Goal: Task Accomplishment & Management: Manage account settings

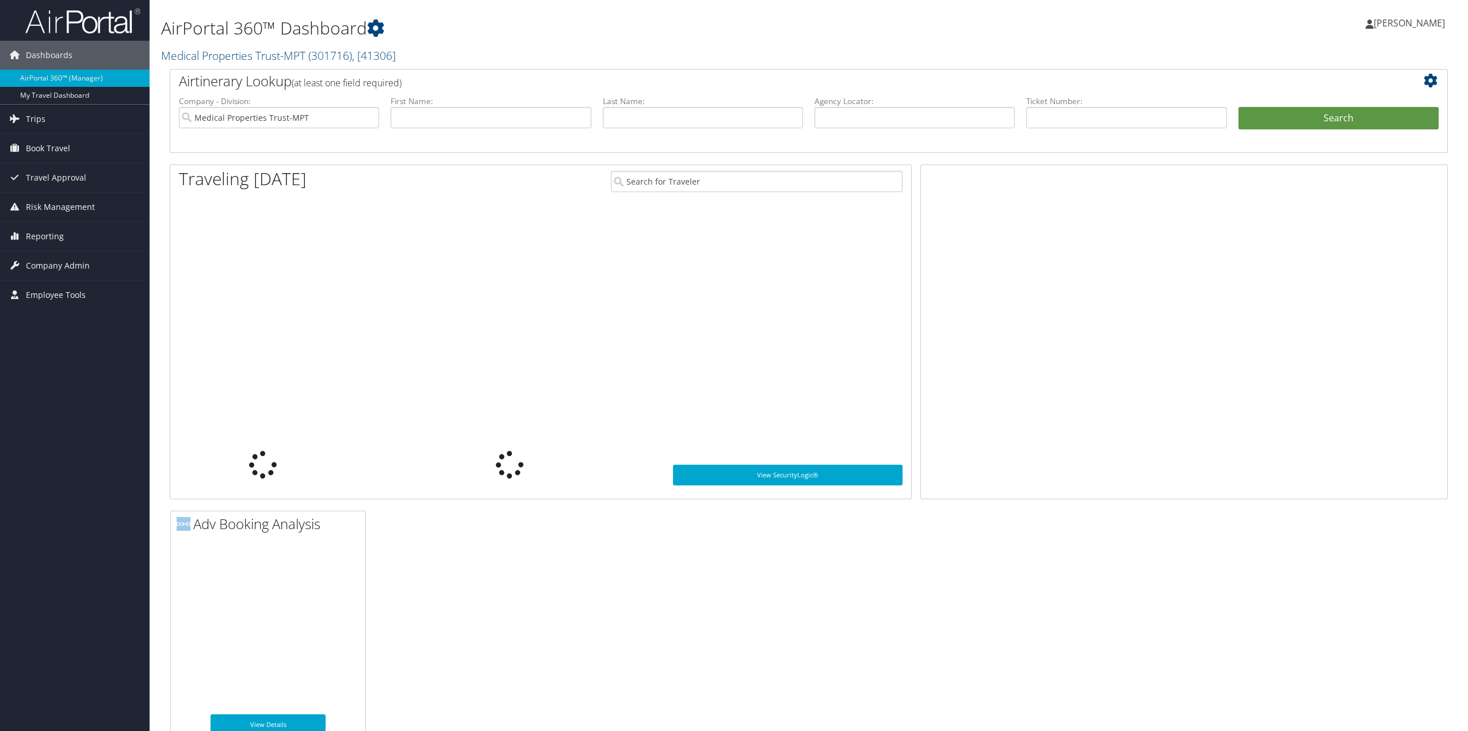
click at [43, 119] on span "Trips" at bounding box center [36, 119] width 20 height 29
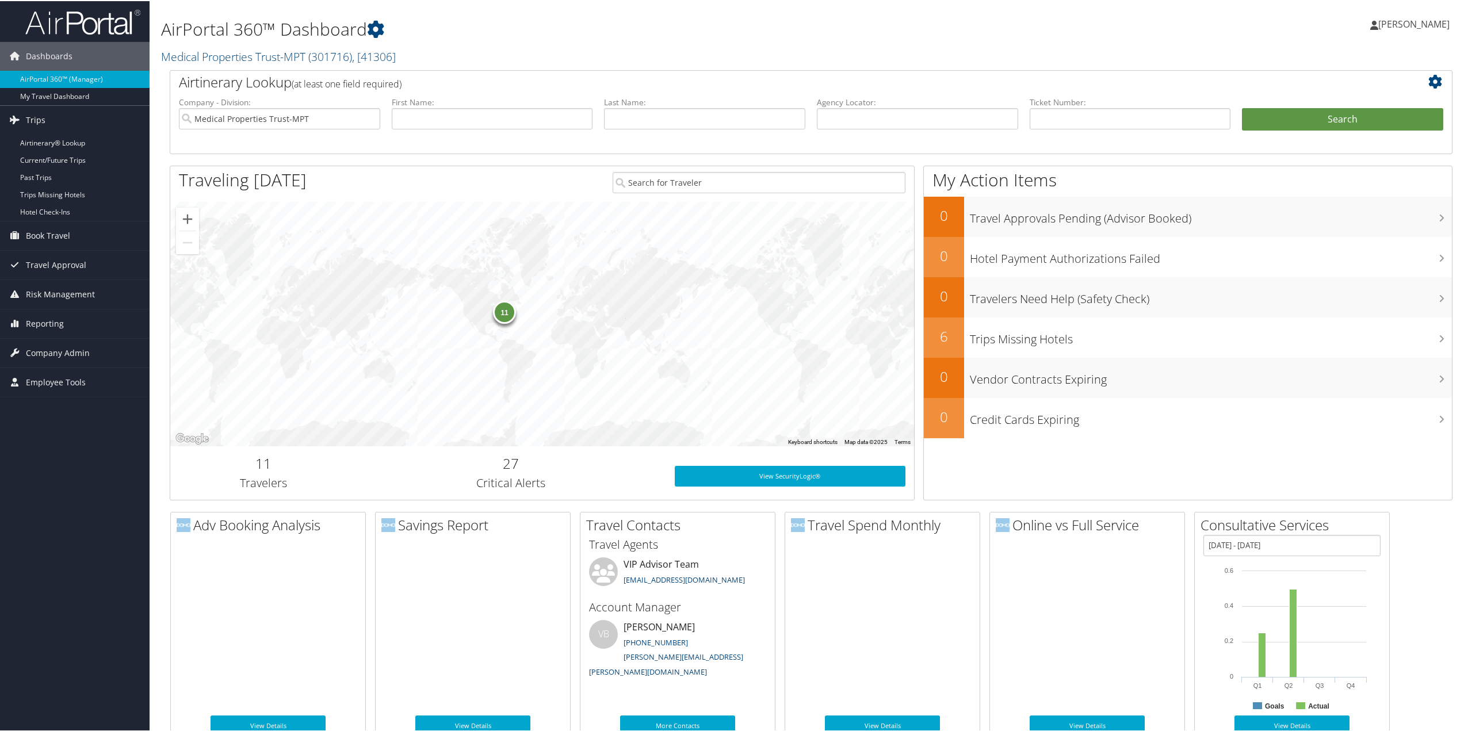
click at [64, 159] on link "Current/Future Trips" at bounding box center [75, 159] width 150 height 17
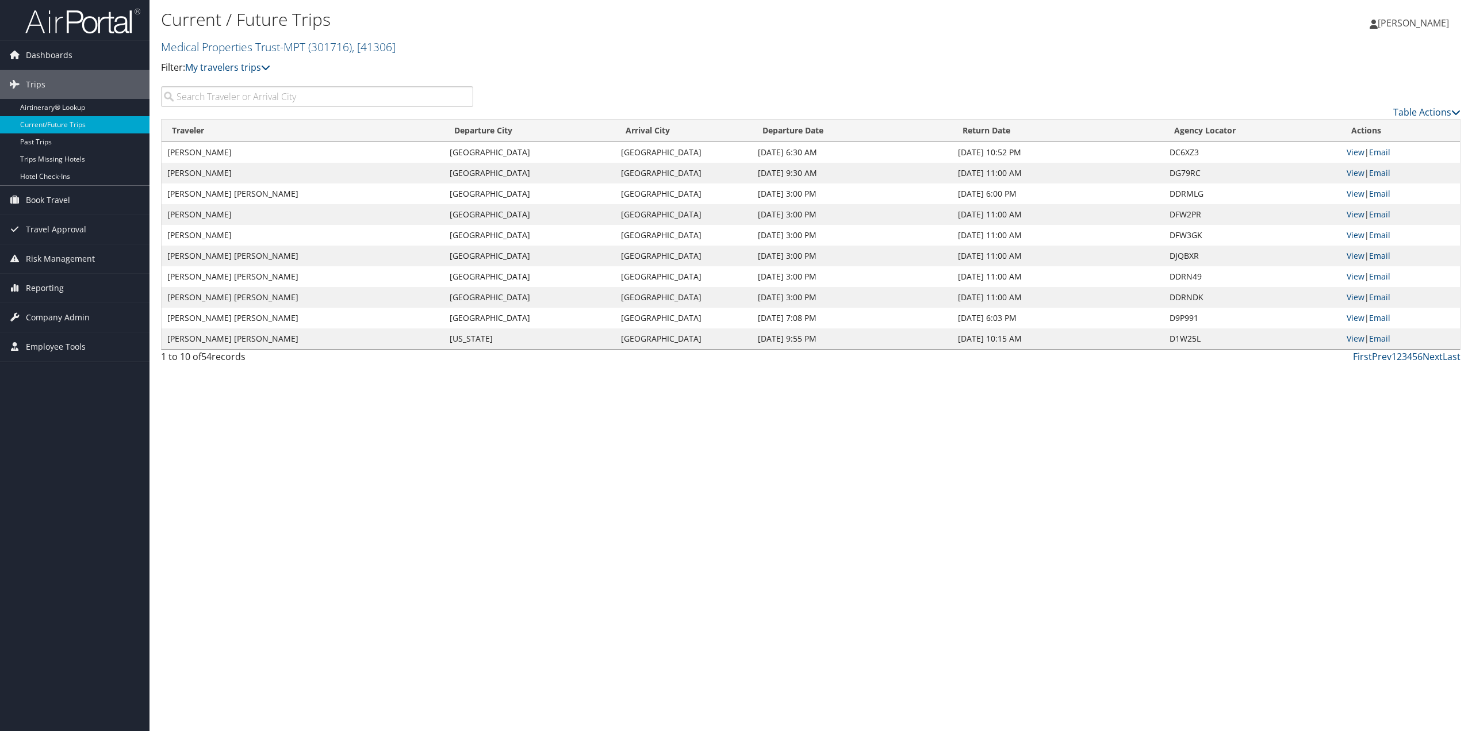
click at [314, 98] on input "search" at bounding box center [317, 96] width 312 height 21
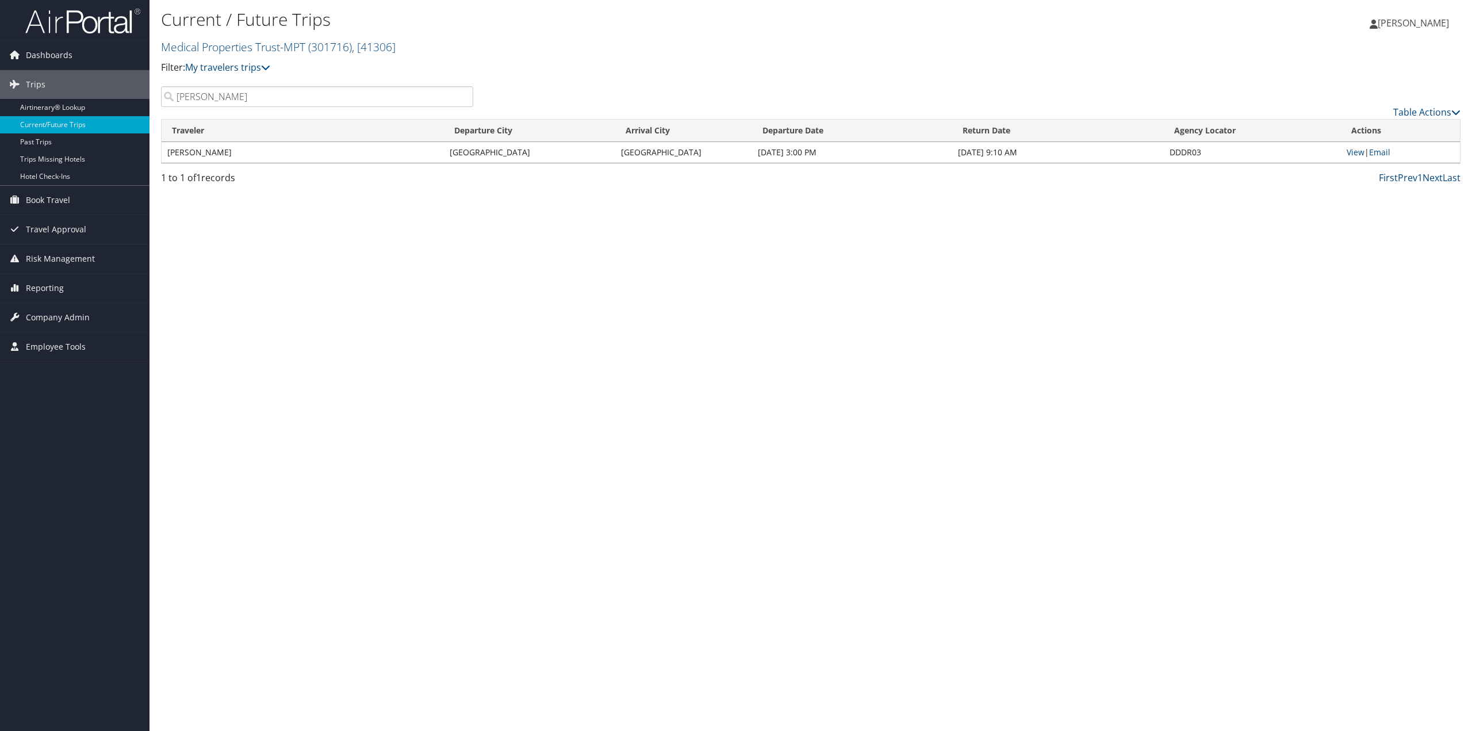
type input "henson"
click at [1356, 151] on link "View" at bounding box center [1356, 152] width 18 height 11
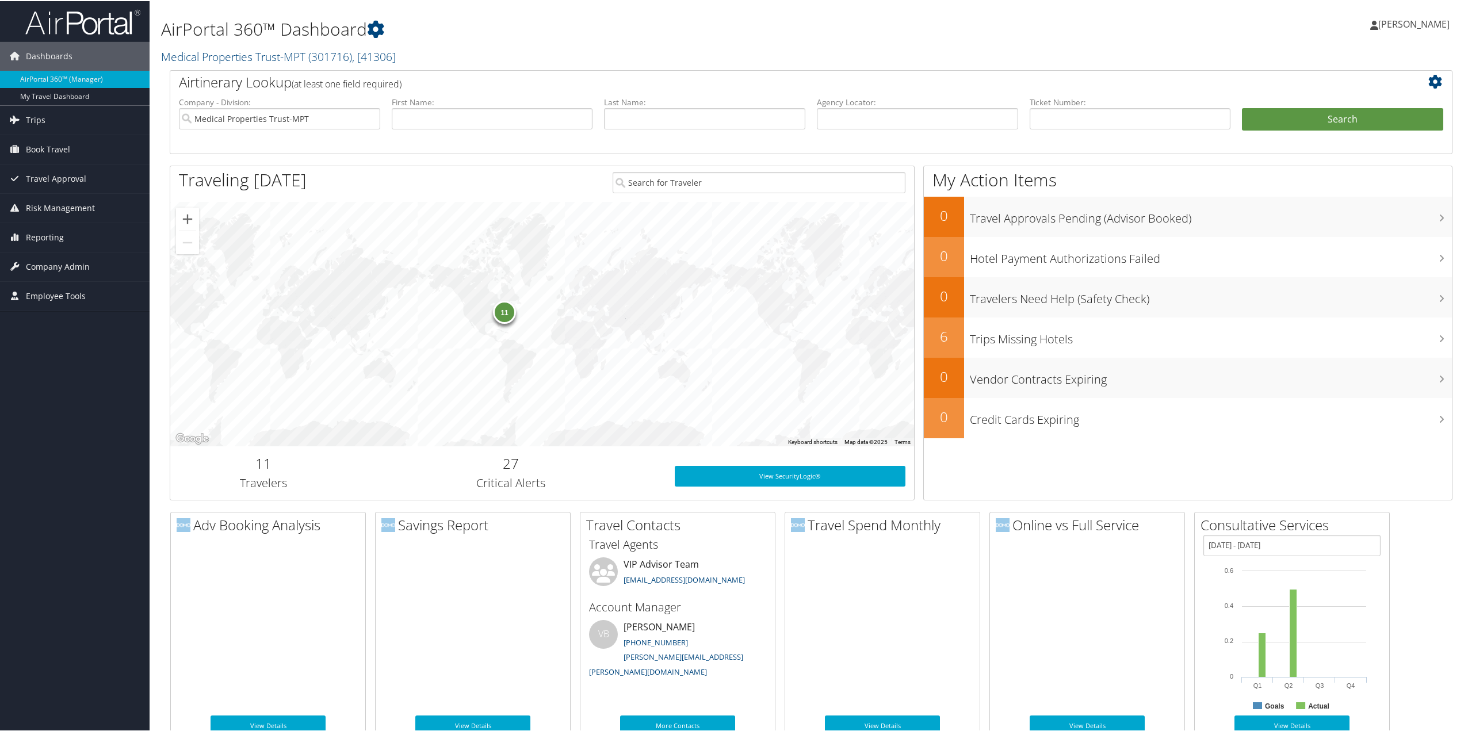
click at [37, 266] on span "Company Admin" at bounding box center [58, 265] width 64 height 29
click at [43, 318] on link "People" at bounding box center [75, 323] width 150 height 17
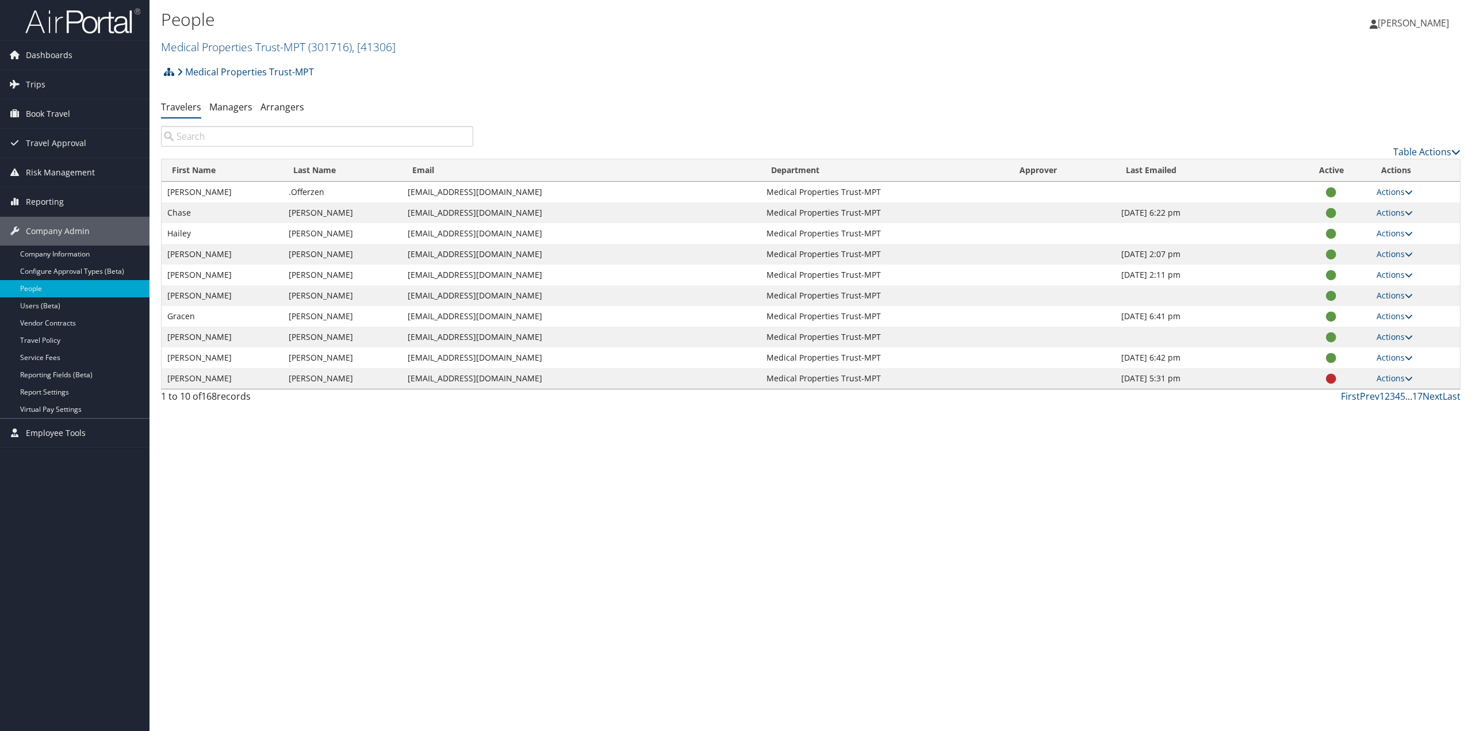
click at [210, 134] on input "search" at bounding box center [317, 136] width 312 height 21
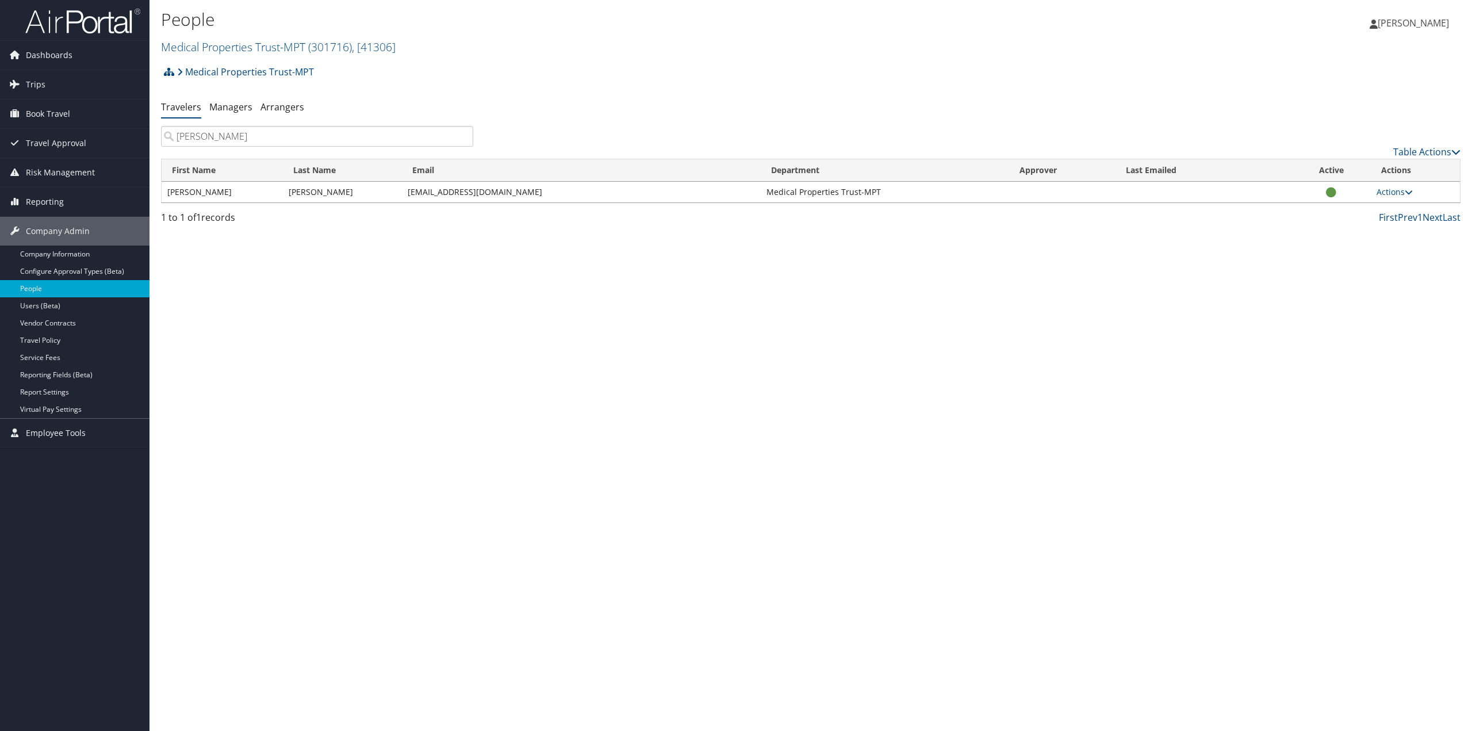
type input "CLIFFORD"
click at [232, 194] on td "[PERSON_NAME]" at bounding box center [222, 192] width 121 height 21
click at [1399, 192] on link "Actions" at bounding box center [1395, 191] width 36 height 11
click at [1341, 230] on link "View Profile" at bounding box center [1358, 229] width 106 height 20
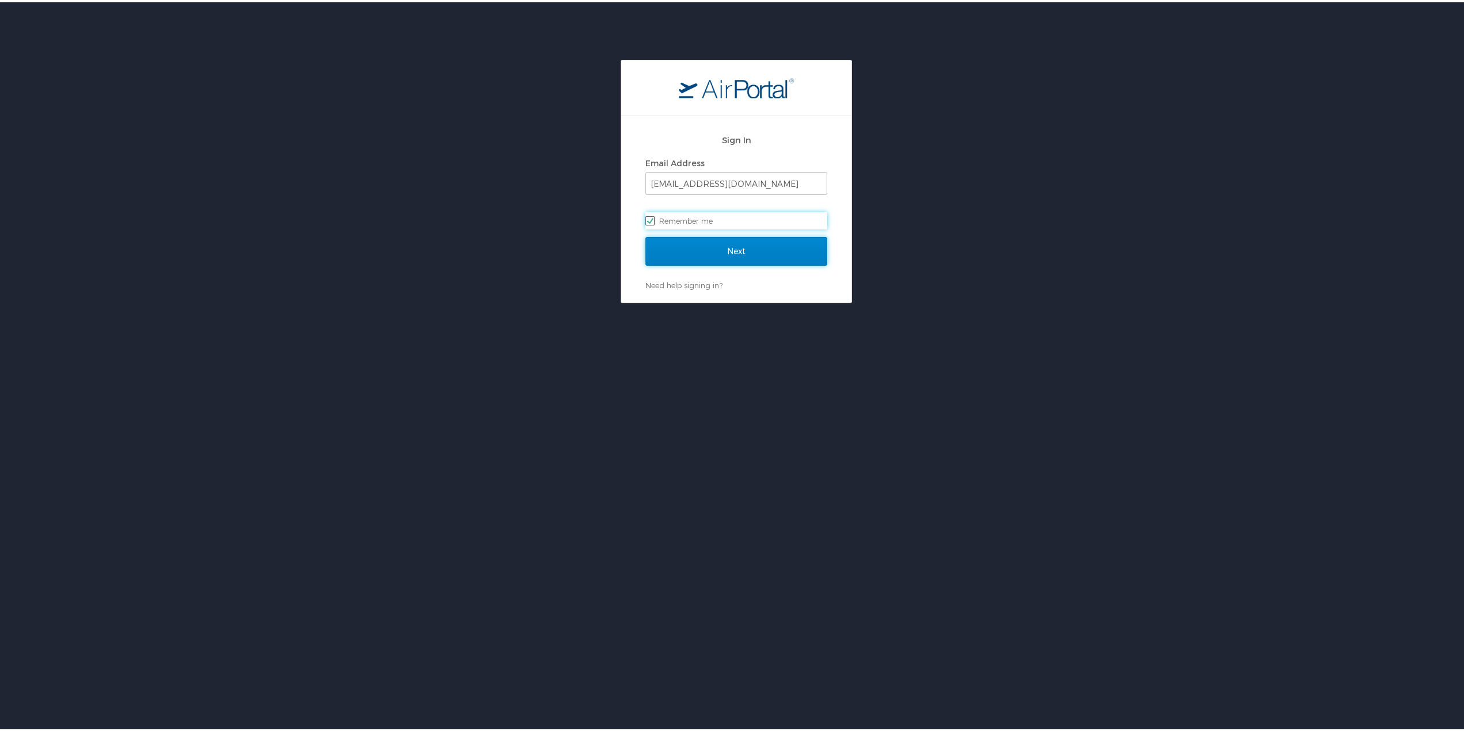
click at [726, 255] on input "Next" at bounding box center [736, 249] width 182 height 29
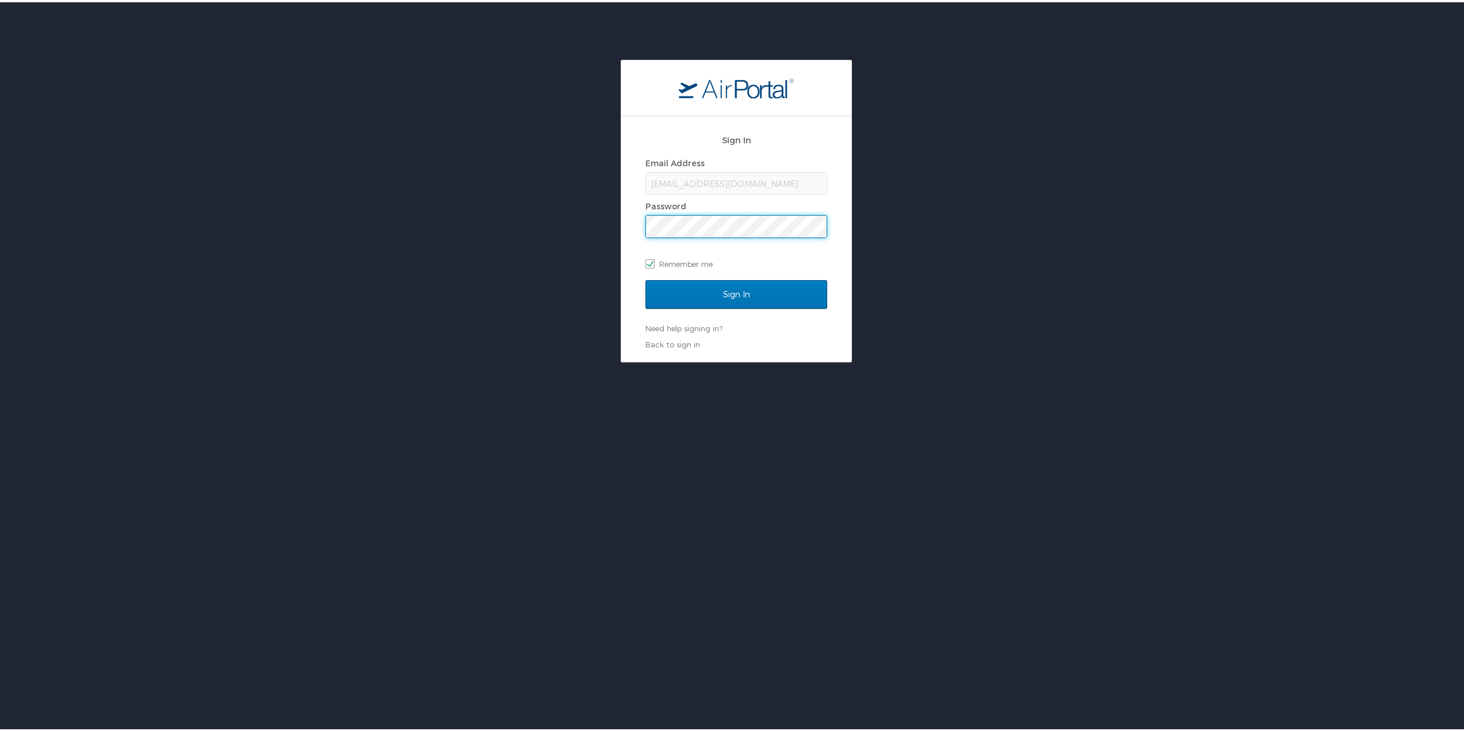
click at [645, 278] on input "Sign In" at bounding box center [736, 292] width 182 height 29
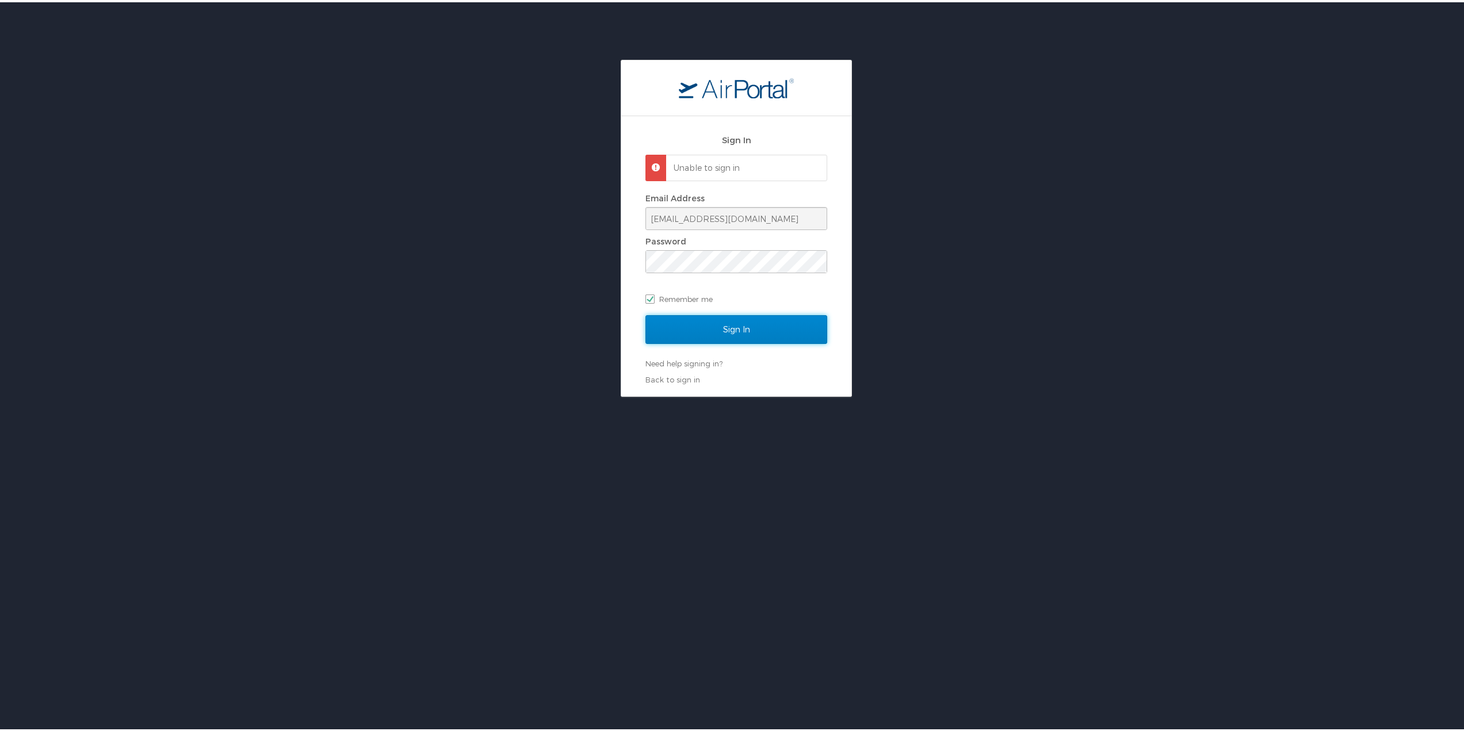
click at [736, 327] on input "Sign In" at bounding box center [736, 327] width 182 height 29
click at [507, 255] on div "Sign In Unable to sign in Email Address tmccollum@medicalpropertiestrust.com Pa…" at bounding box center [736, 226] width 1472 height 337
click at [645, 313] on input "Sign In" at bounding box center [736, 327] width 182 height 29
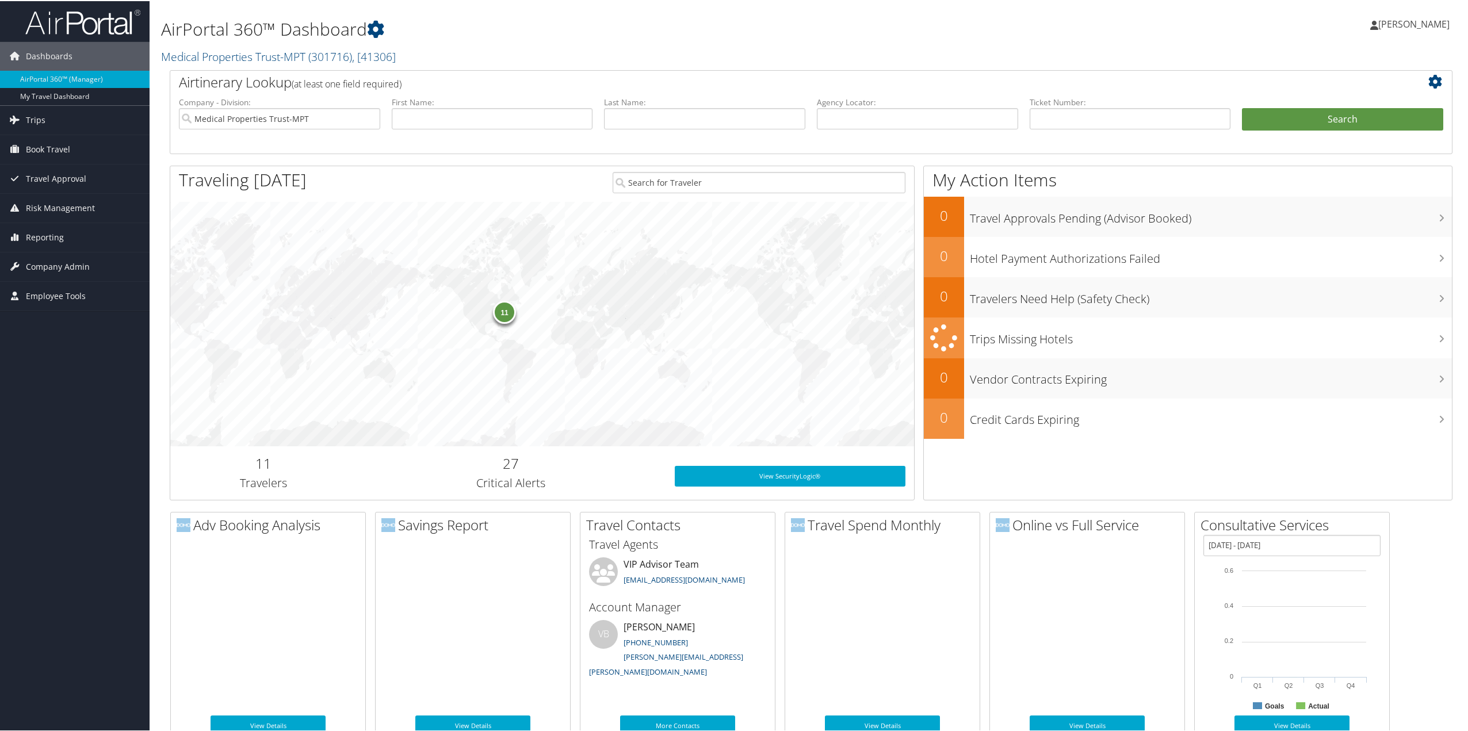
click at [84, 266] on span "Company Admin" at bounding box center [58, 265] width 64 height 29
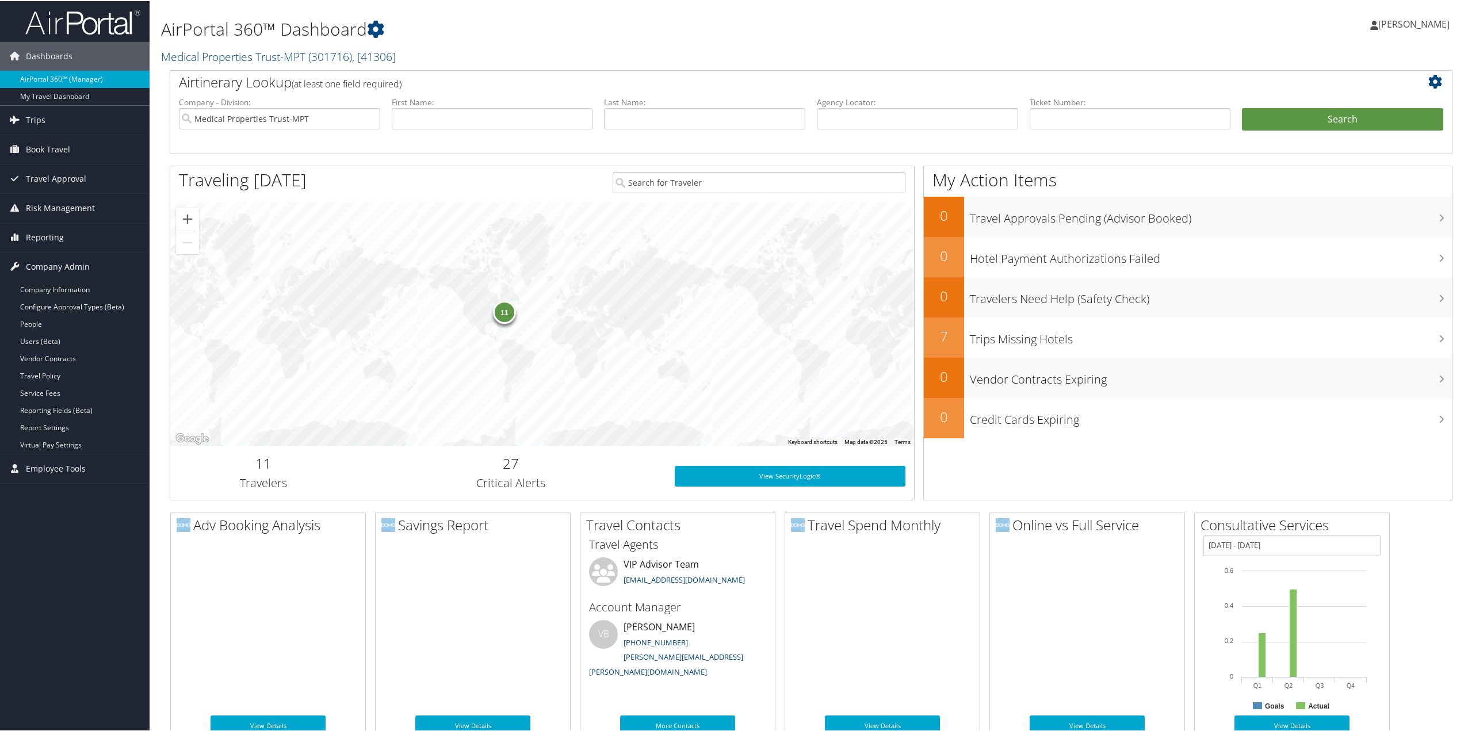
click at [35, 324] on link "People" at bounding box center [75, 323] width 150 height 17
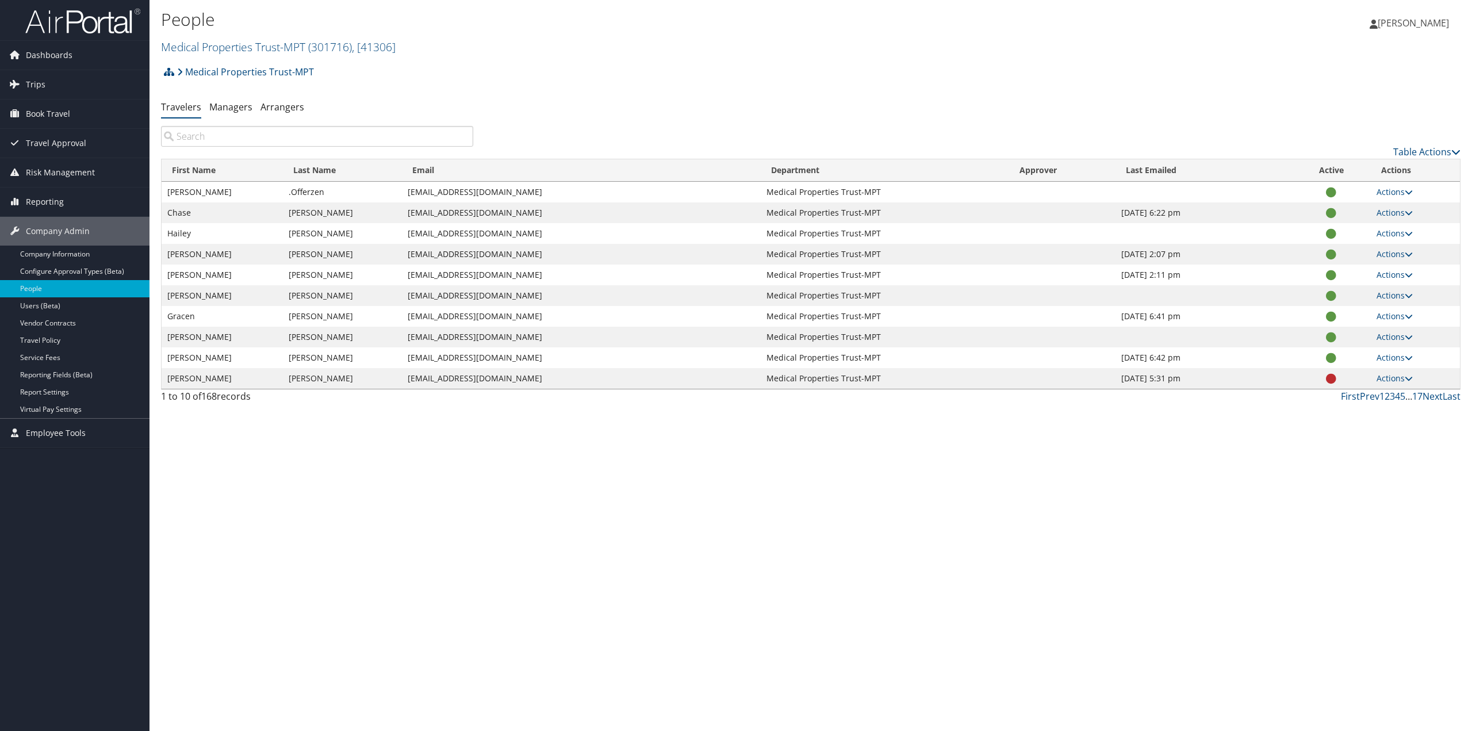
click at [331, 138] on input "search" at bounding box center [317, 136] width 312 height 21
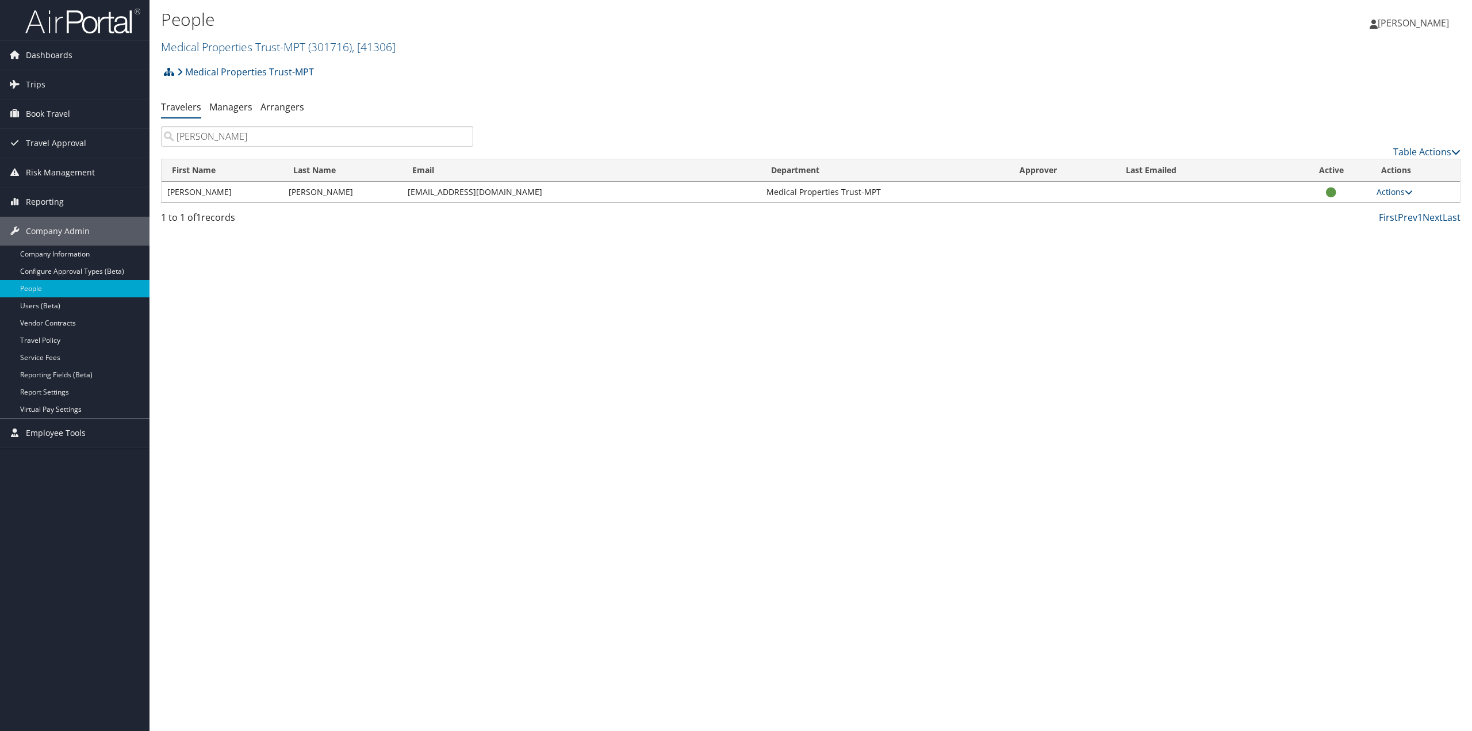
type input "[PERSON_NAME]"
click at [1386, 192] on link "Actions" at bounding box center [1395, 191] width 36 height 11
click at [1345, 232] on link "View Profile" at bounding box center [1358, 229] width 106 height 20
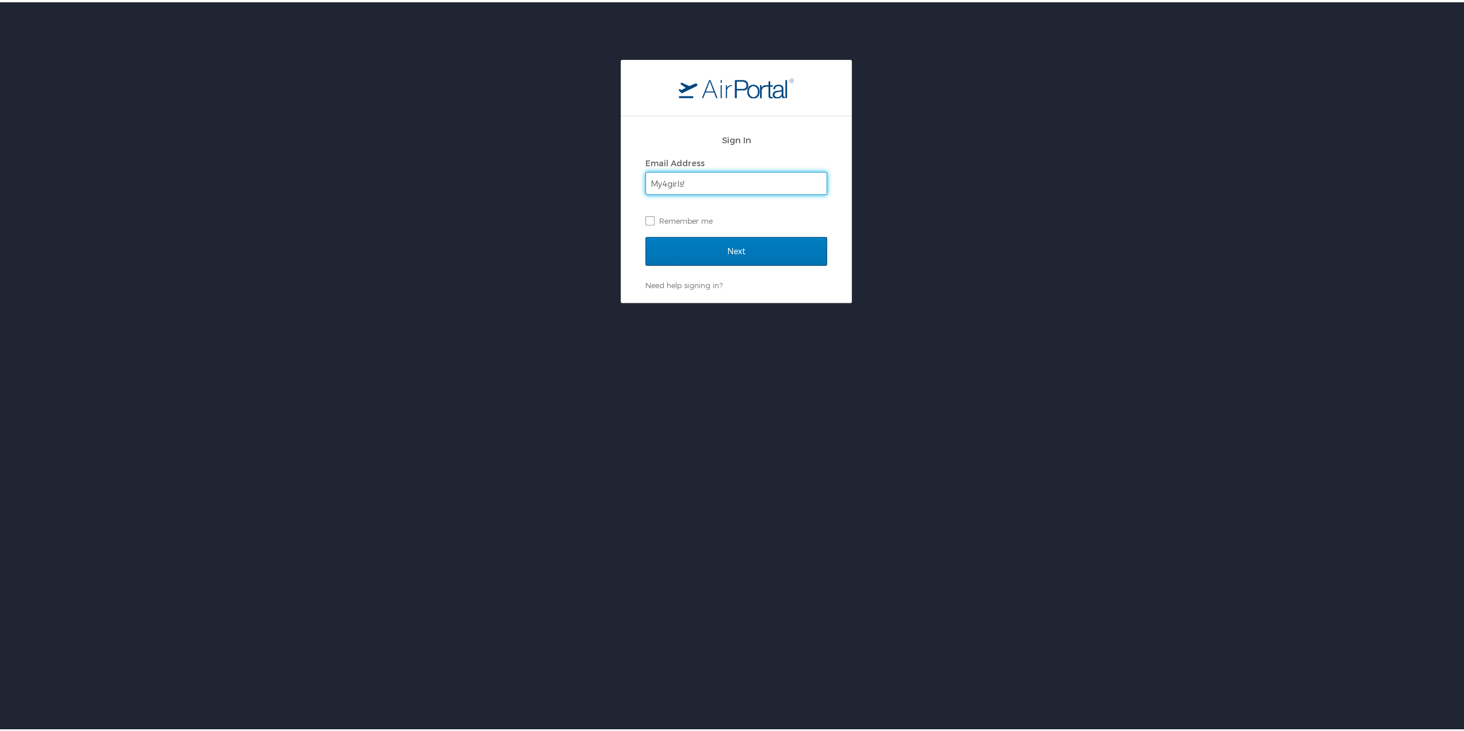
type input "My4girls!"
click at [645, 235] on input "Next" at bounding box center [736, 249] width 182 height 29
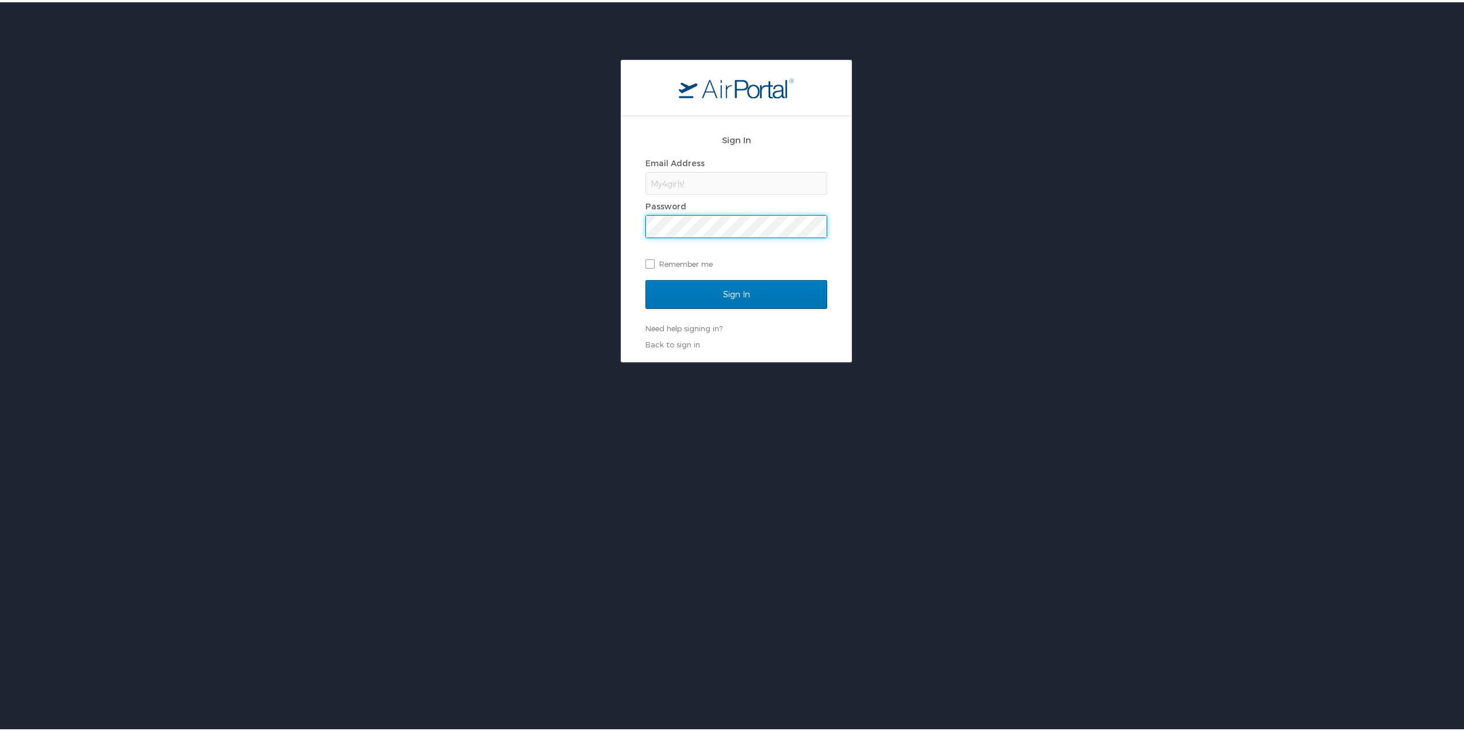
click at [688, 178] on div "My4girls!" at bounding box center [736, 181] width 182 height 23
click at [702, 177] on div "My4girls!" at bounding box center [736, 181] width 182 height 23
click at [725, 181] on div "My4girls!" at bounding box center [736, 181] width 182 height 23
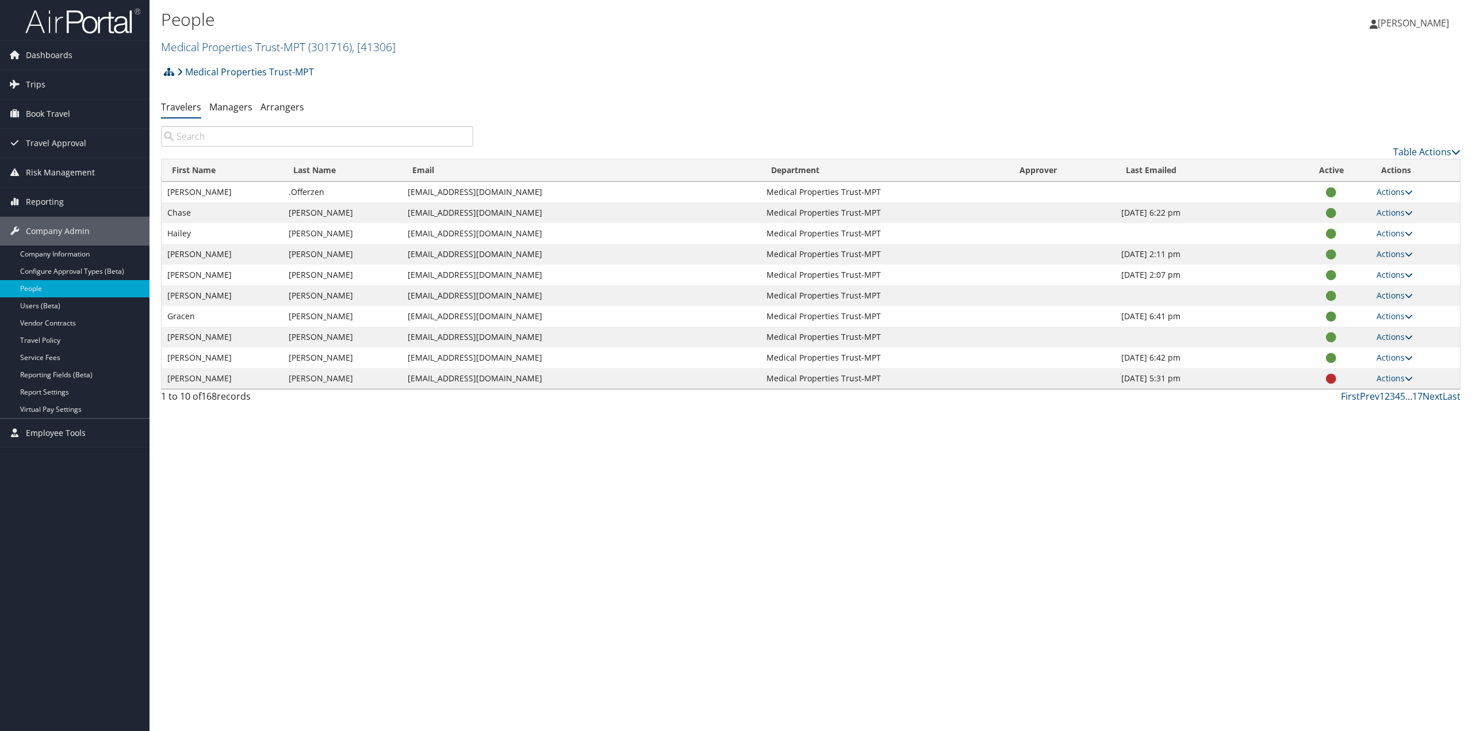
click at [285, 136] on input "search" at bounding box center [317, 136] width 312 height 21
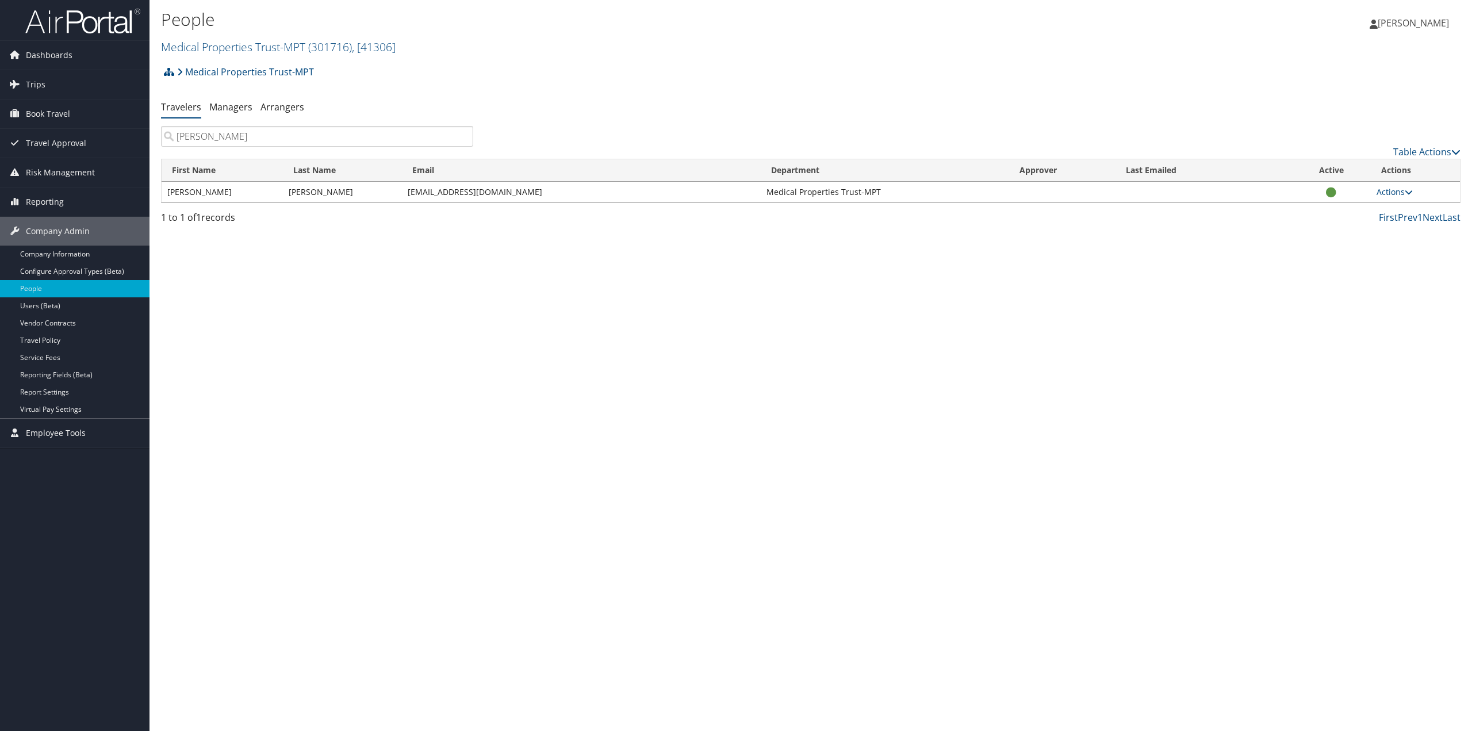
type input "[PERSON_NAME]"
click at [1400, 189] on link "Actions" at bounding box center [1395, 191] width 36 height 11
click at [1351, 230] on link "View Profile" at bounding box center [1358, 229] width 106 height 20
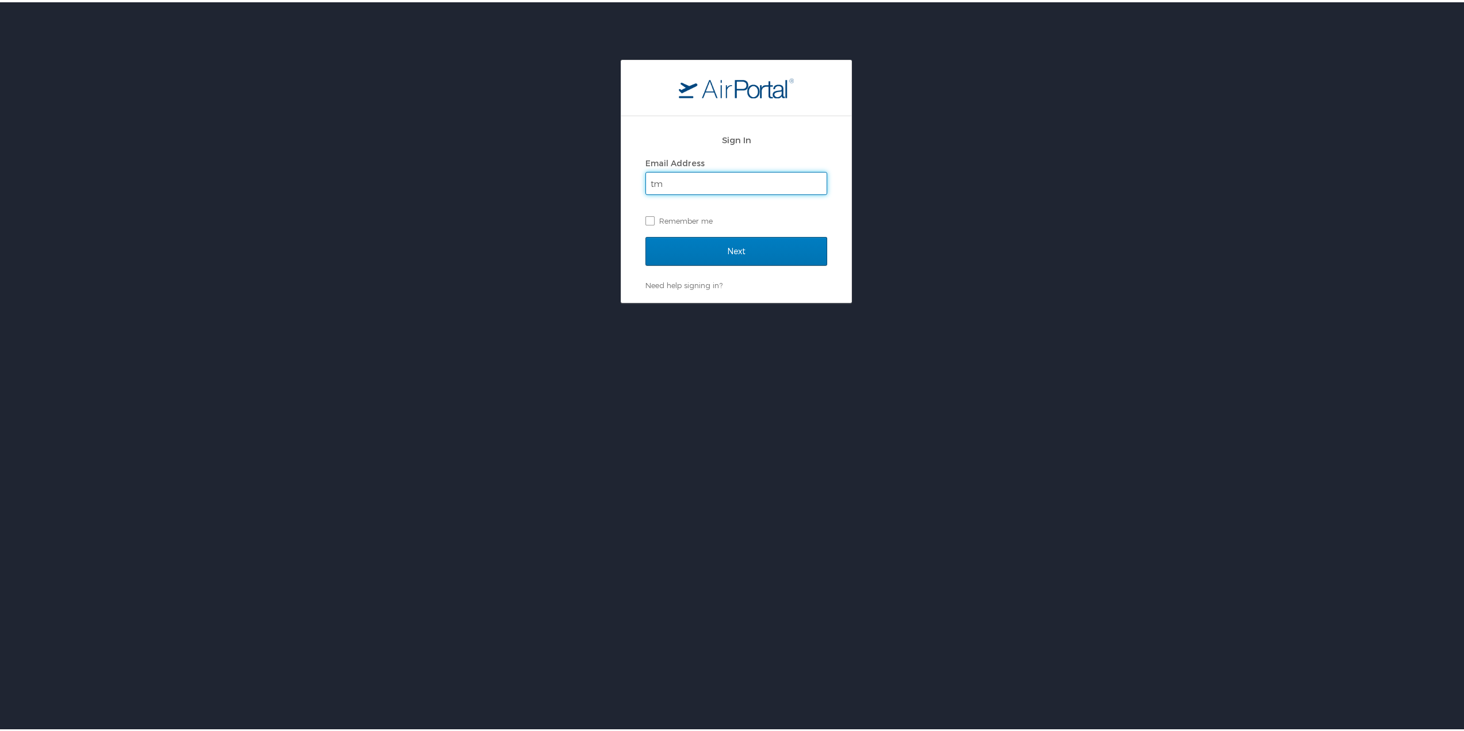
type input "[EMAIL_ADDRESS][DOMAIN_NAME]"
click at [648, 219] on label "Remember me" at bounding box center [736, 218] width 182 height 17
click at [648, 219] on input "Remember me" at bounding box center [648, 217] width 7 height 7
checkbox input "true"
click at [733, 255] on input "Next" at bounding box center [736, 249] width 182 height 29
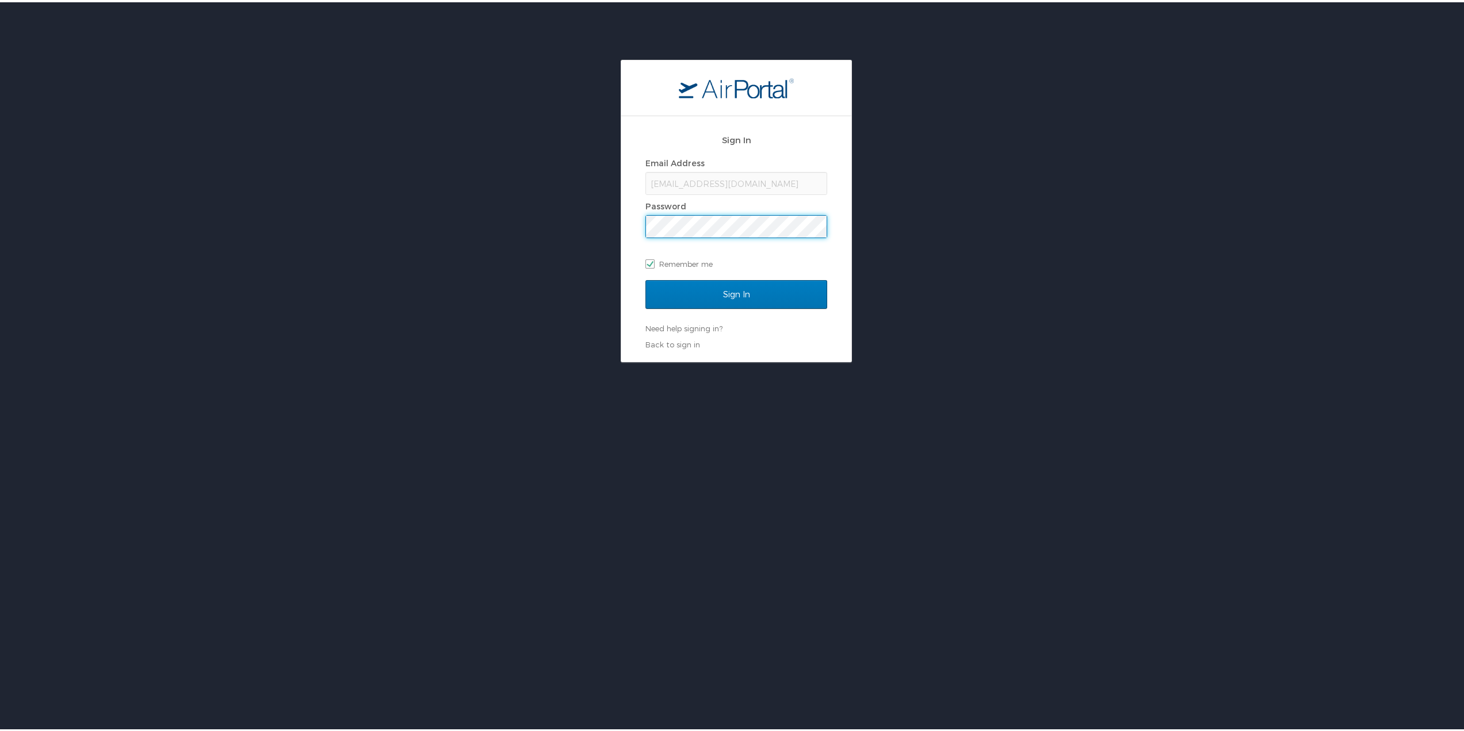
click at [645, 278] on input "Sign In" at bounding box center [736, 292] width 182 height 29
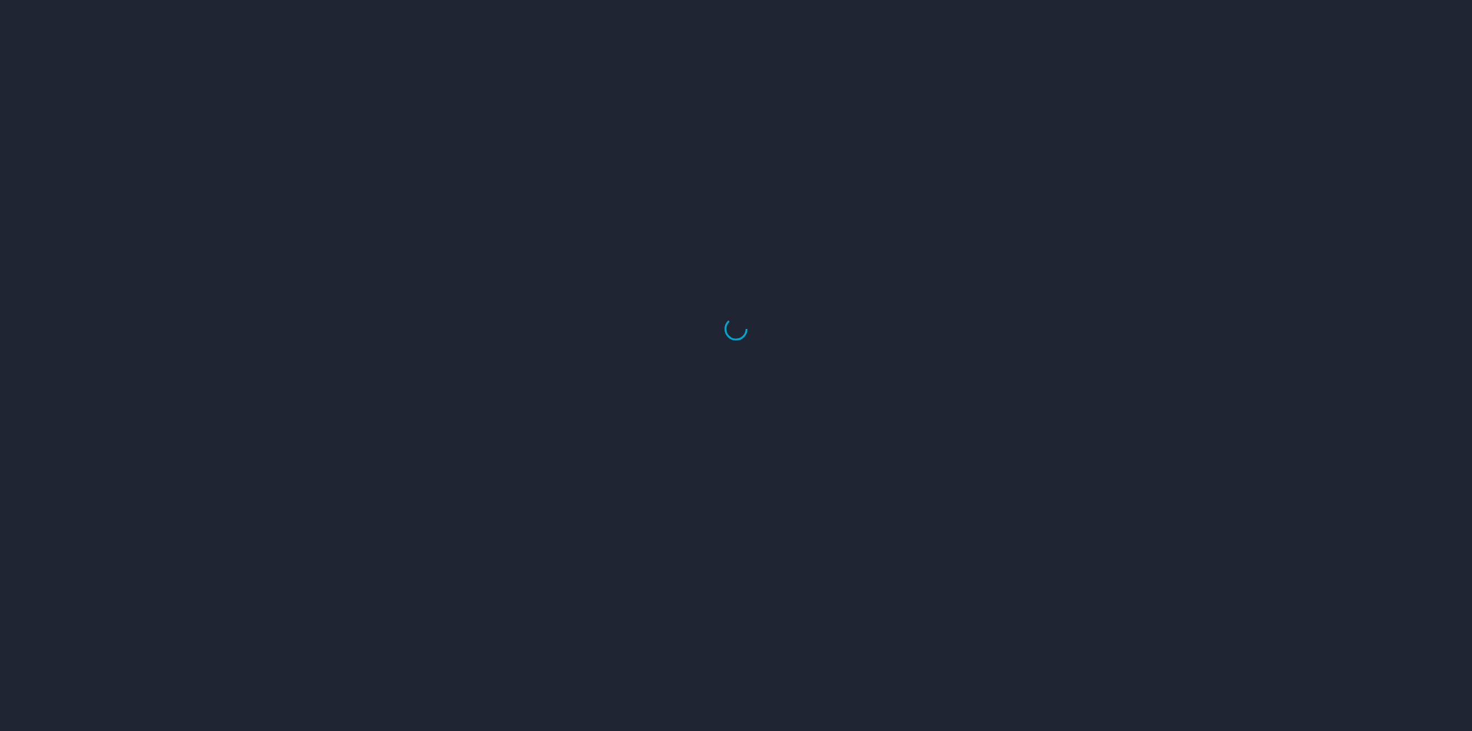
select select "US"
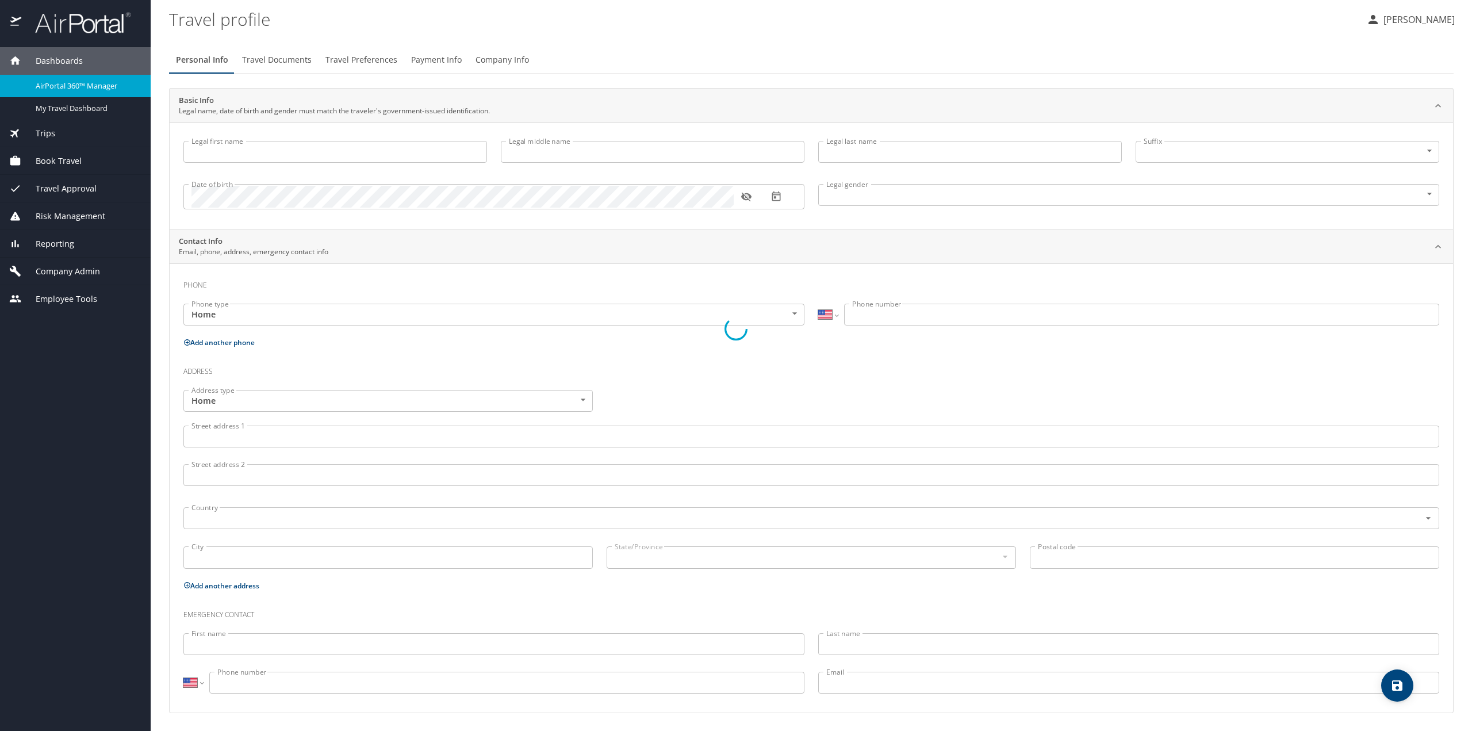
select select "US"
select select "NZ"
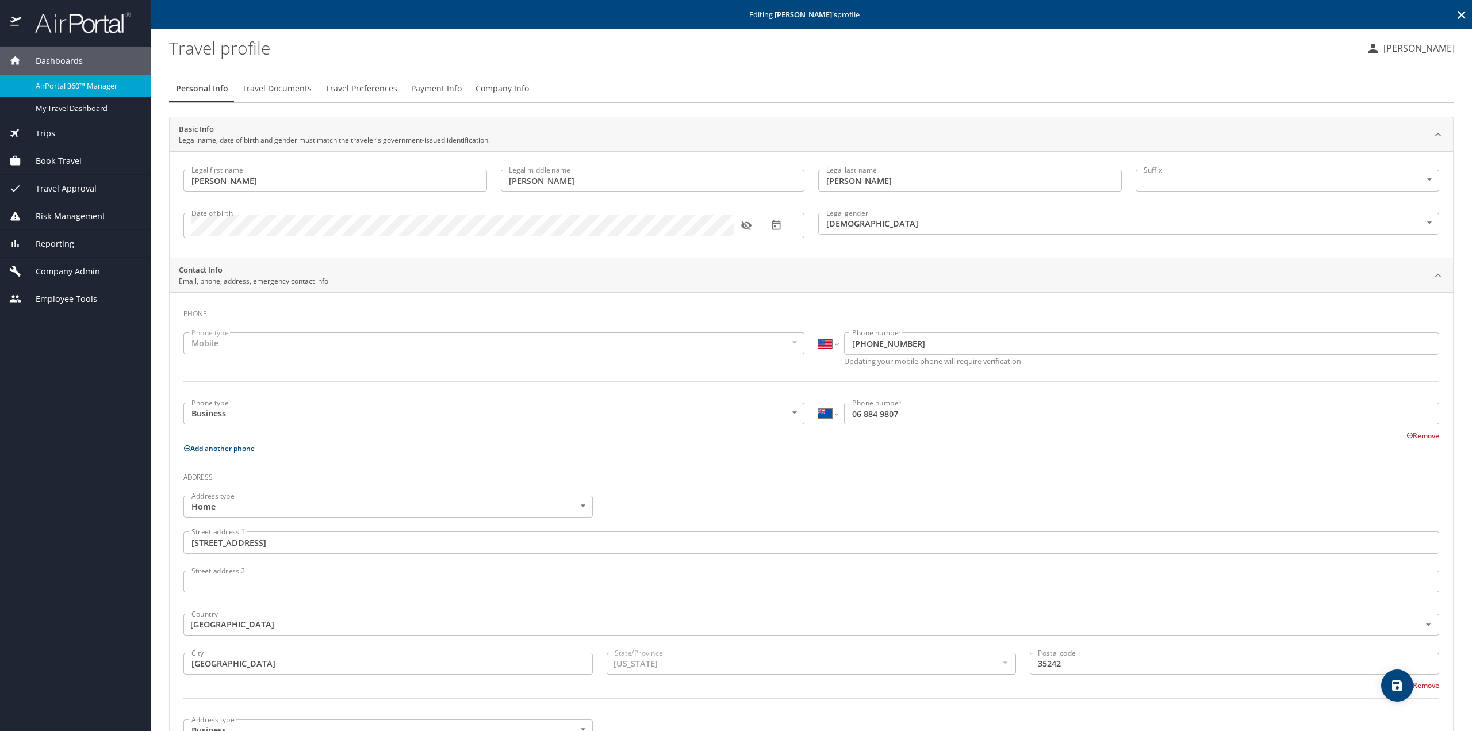
type input "[PERSON_NAME]"
type input "[DEMOGRAPHIC_DATA]"
click at [362, 86] on span "Travel Preferences" at bounding box center [362, 89] width 72 height 14
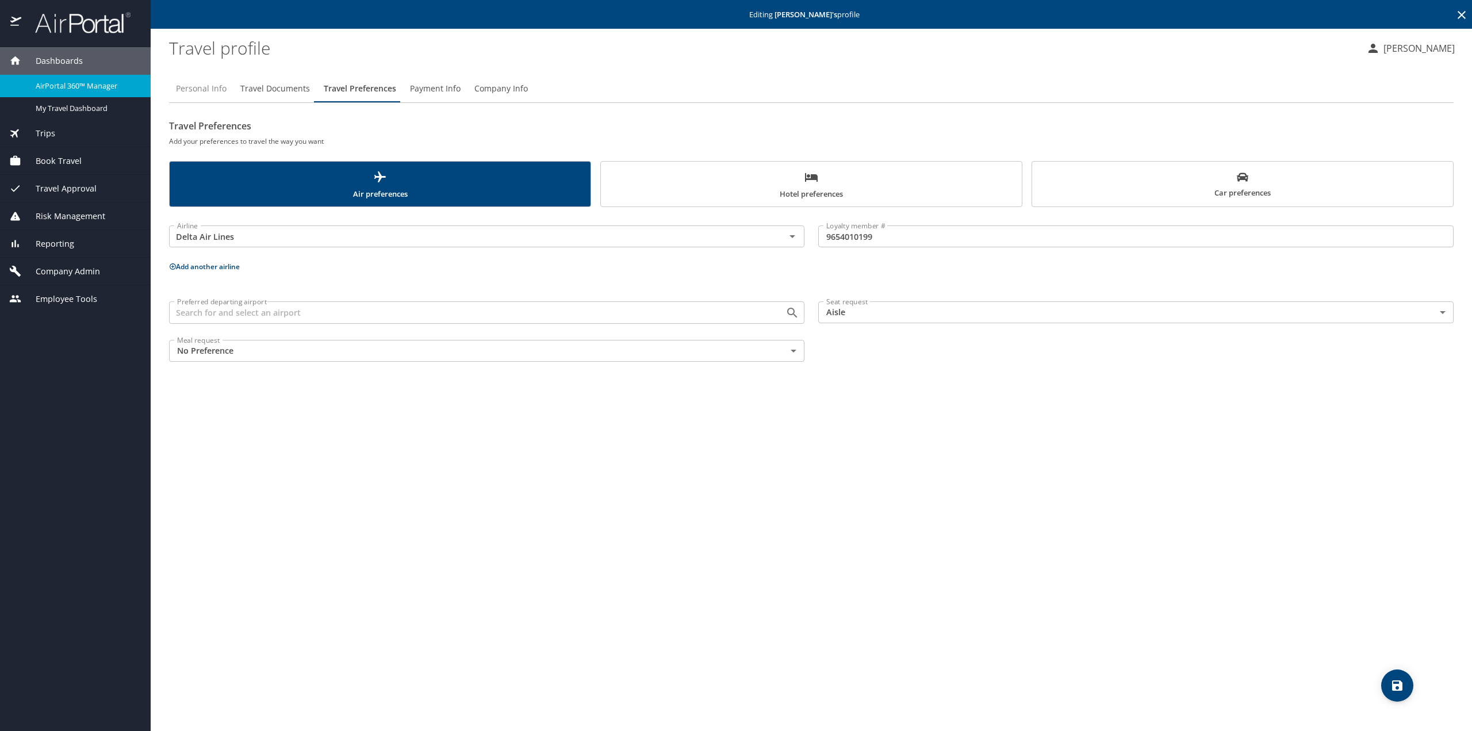
click at [202, 84] on span "Personal Info" at bounding box center [201, 89] width 51 height 14
select select "US"
select select "NZ"
select select "US"
